Goal: Information Seeking & Learning: Learn about a topic

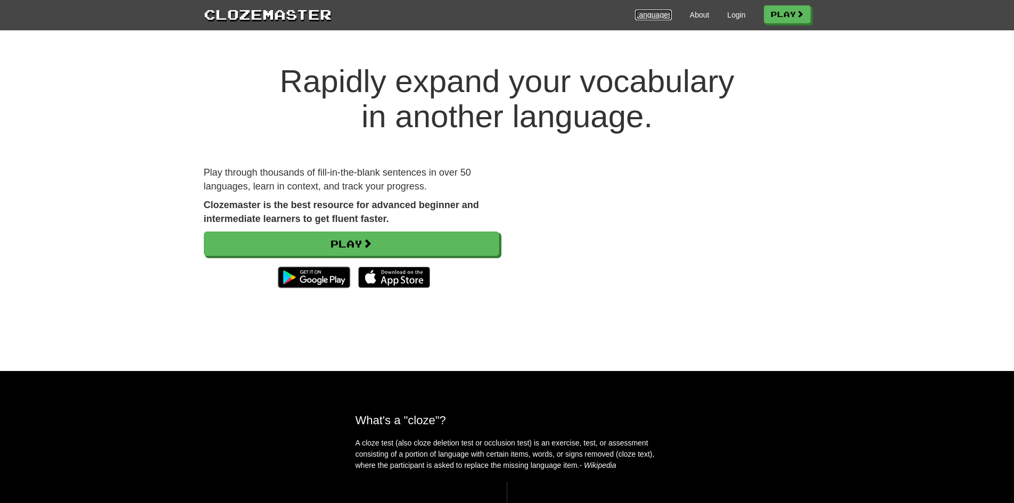
click at [643, 18] on link "Languages" at bounding box center [653, 15] width 37 height 11
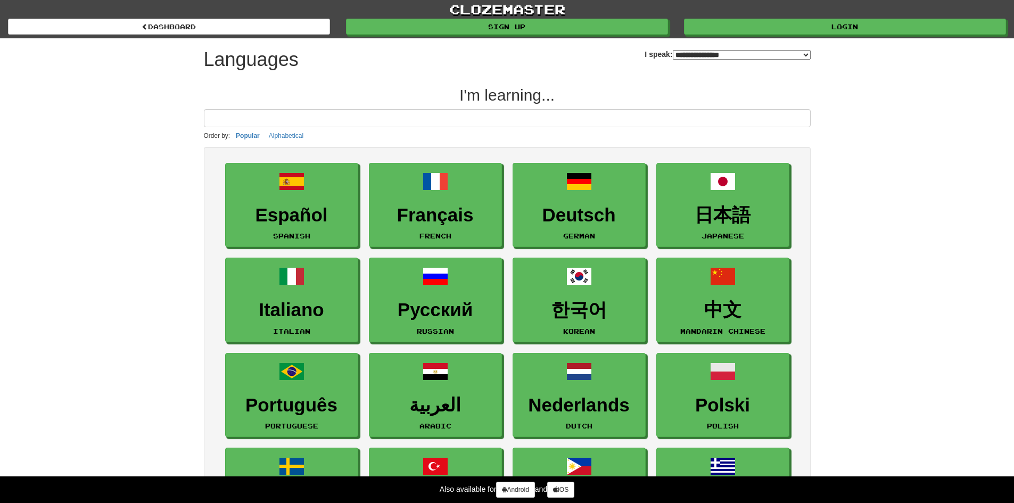
select select "*******"
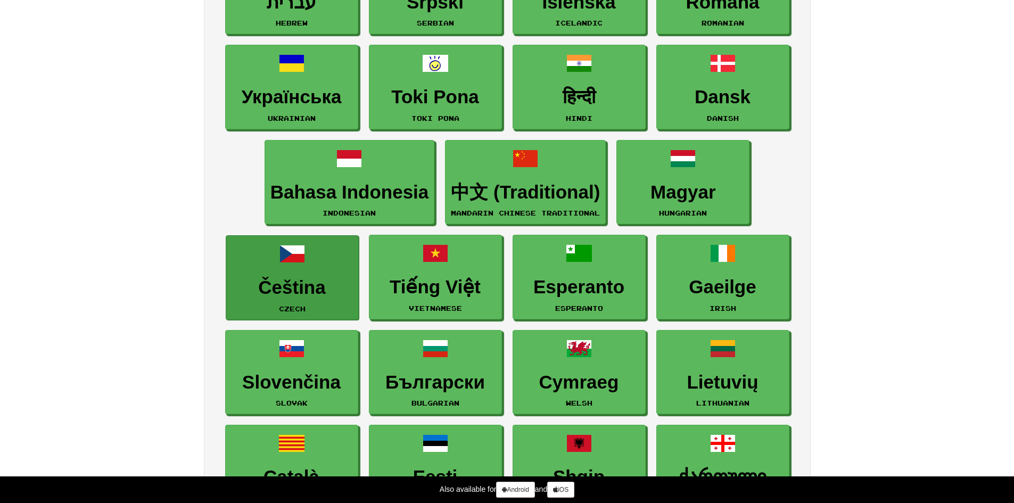
scroll to position [798, 0]
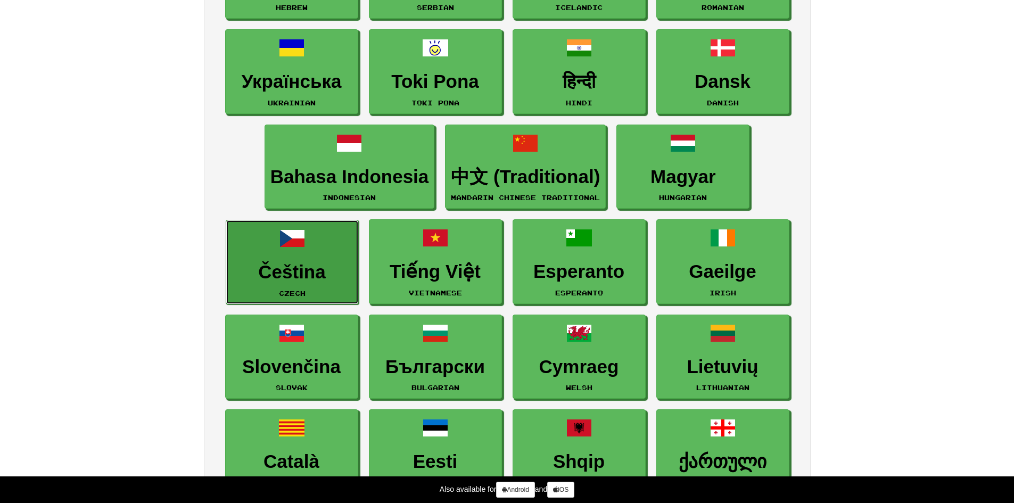
click at [320, 281] on h3 "Čeština" at bounding box center [292, 272] width 121 height 21
